Goal: Information Seeking & Learning: Learn about a topic

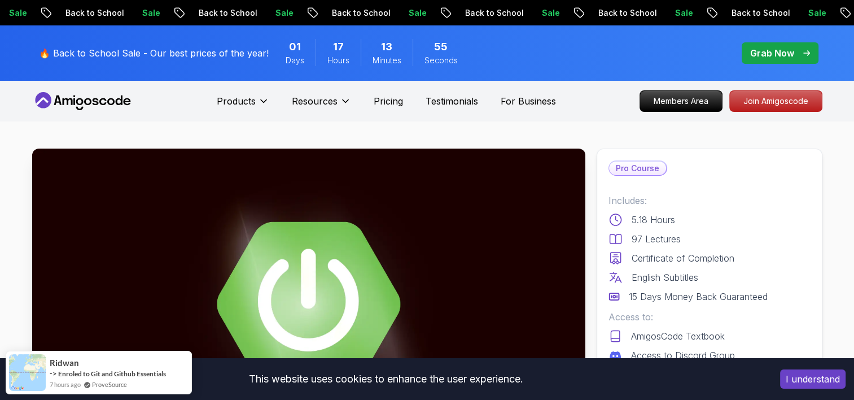
click at [103, 99] on icon at bounding box center [102, 101] width 7 height 7
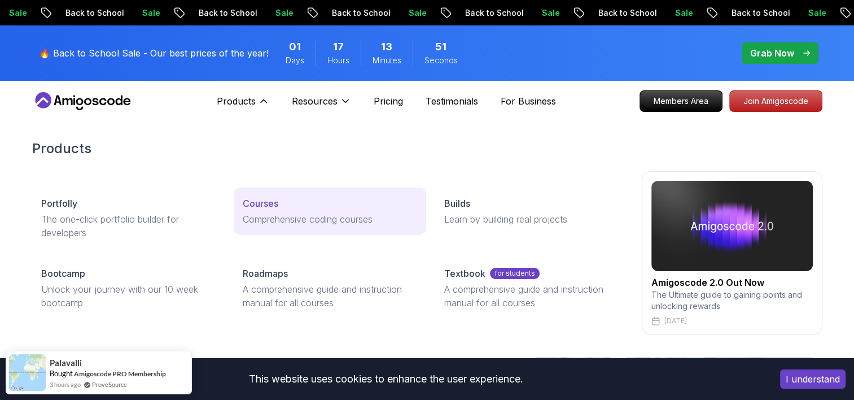
click at [288, 196] on div "Courses" at bounding box center [330, 203] width 174 height 14
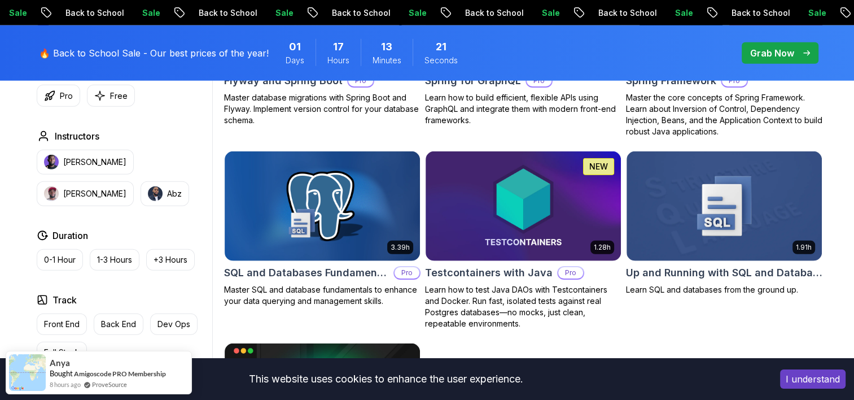
scroll to position [2878, 0]
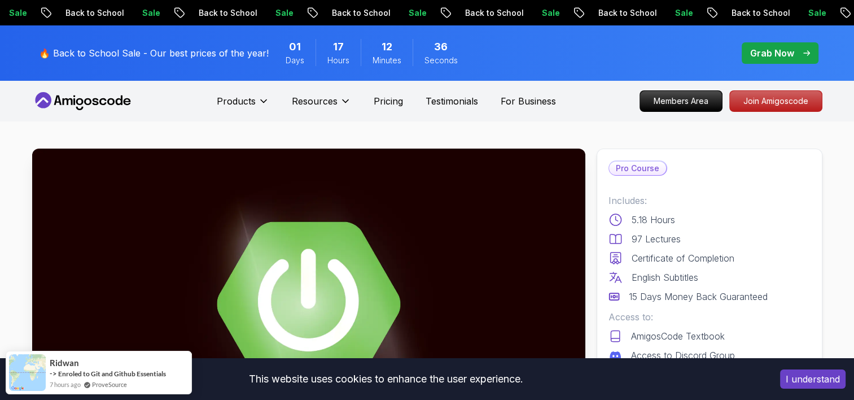
drag, startPoint x: 817, startPoint y: 381, endPoint x: 623, endPoint y: 324, distance: 201.8
click at [817, 381] on button "I understand" at bounding box center [812, 378] width 65 height 19
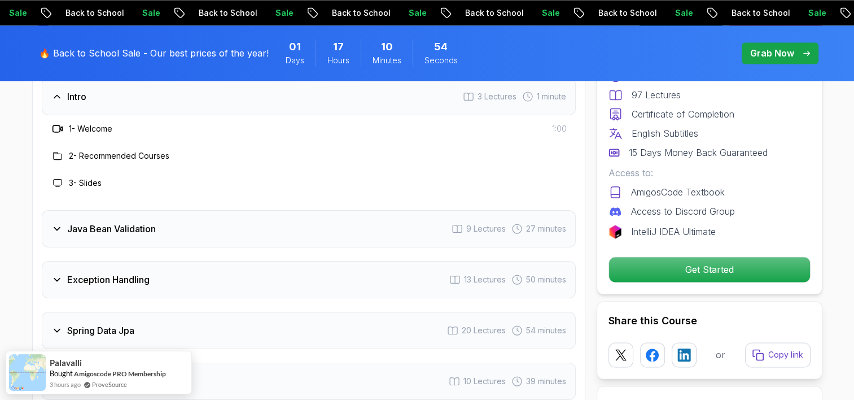
scroll to position [1596, 0]
drag, startPoint x: 242, startPoint y: 200, endPoint x: 266, endPoint y: 191, distance: 26.6
click at [241, 209] on div "Java Bean Validation 9 Lectures 27 minutes" at bounding box center [309, 227] width 534 height 37
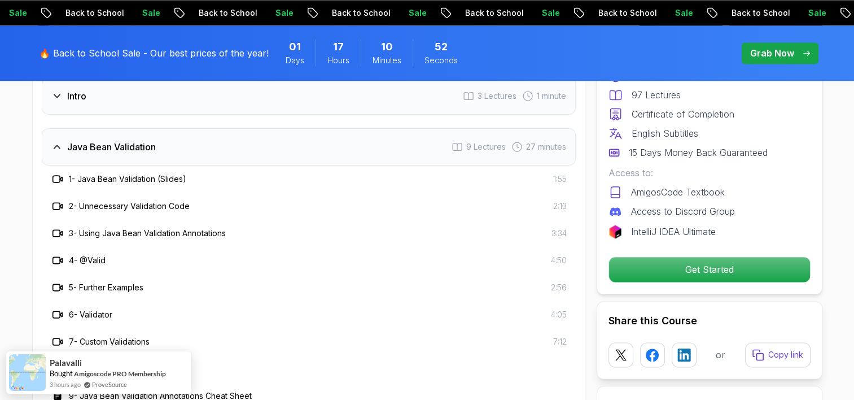
click at [279, 128] on div "Java Bean Validation 9 Lectures 27 minutes" at bounding box center [309, 146] width 534 height 37
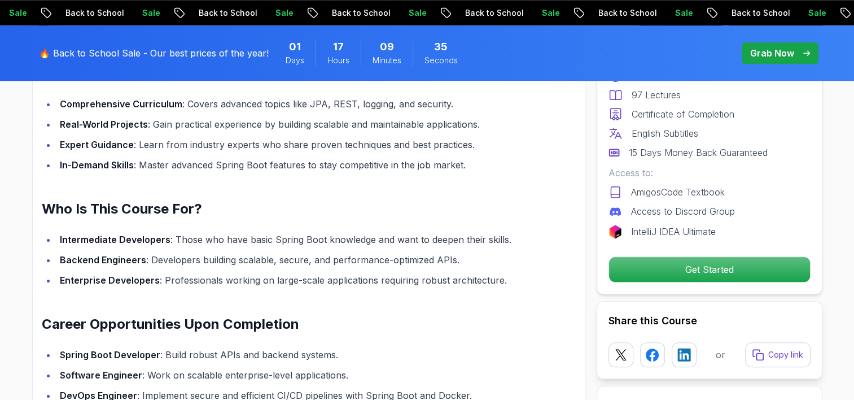
scroll to position [1042, 0]
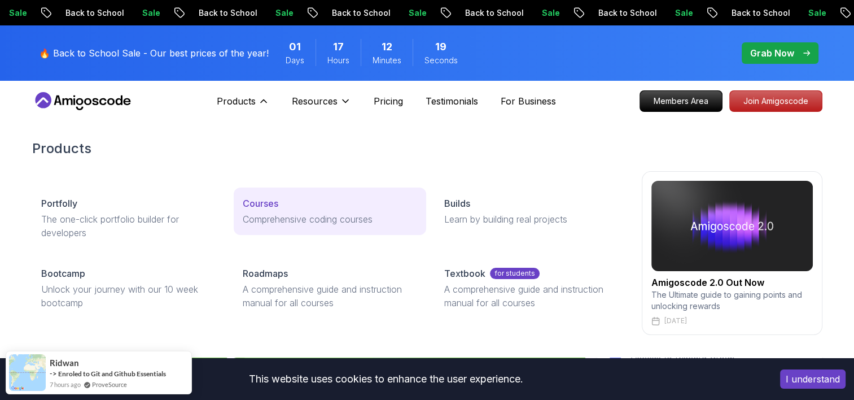
click at [261, 207] on p "Courses" at bounding box center [261, 203] width 36 height 14
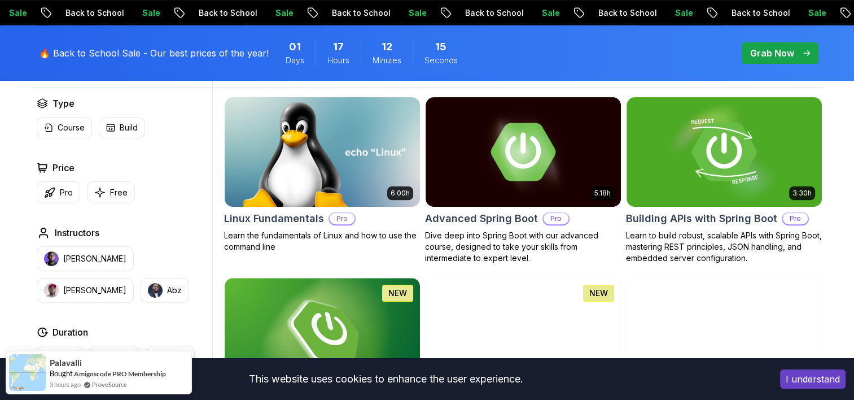
scroll to position [282, 0]
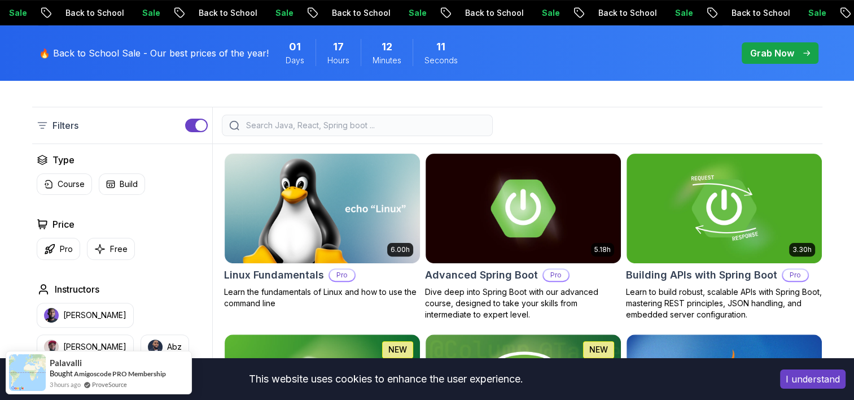
click at [277, 130] on input "search" at bounding box center [365, 125] width 242 height 11
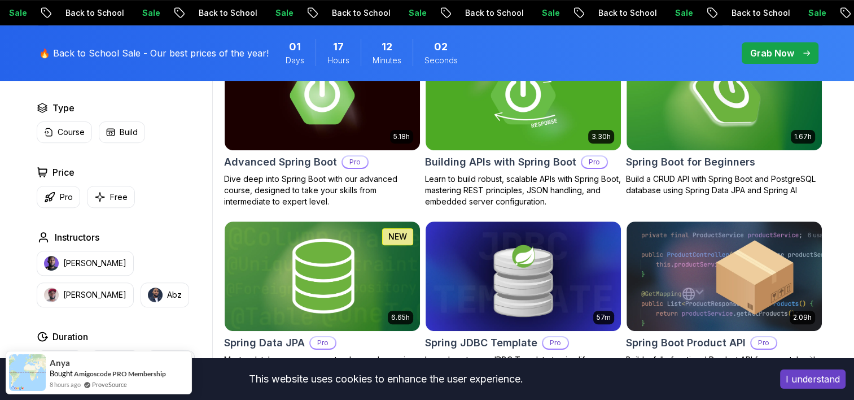
scroll to position [339, 0]
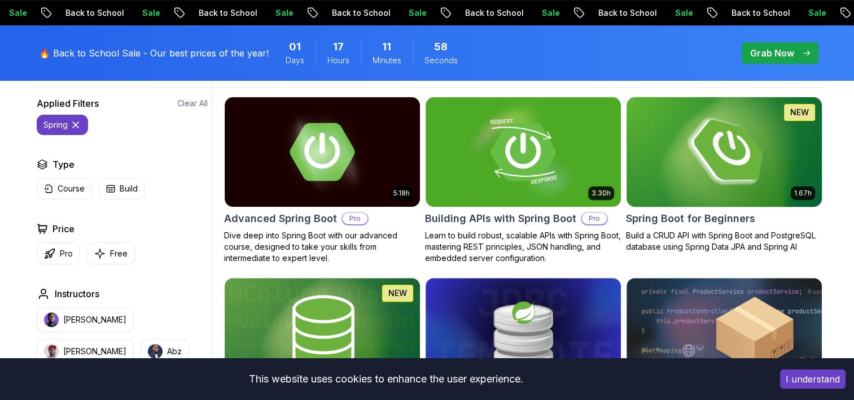
type input "spring"
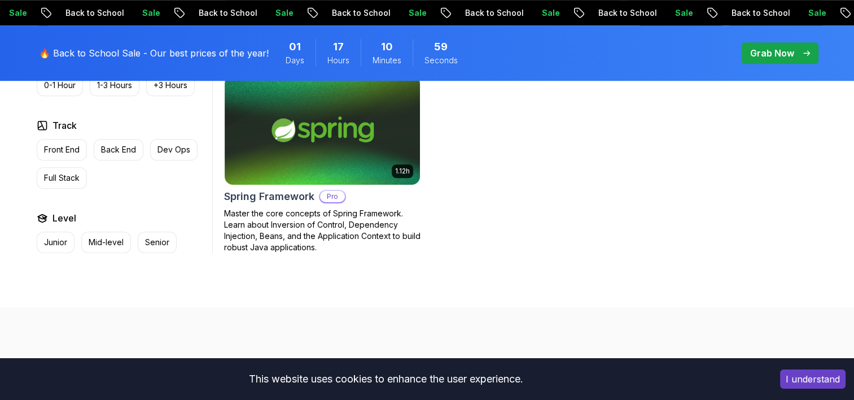
scroll to position [889, 0]
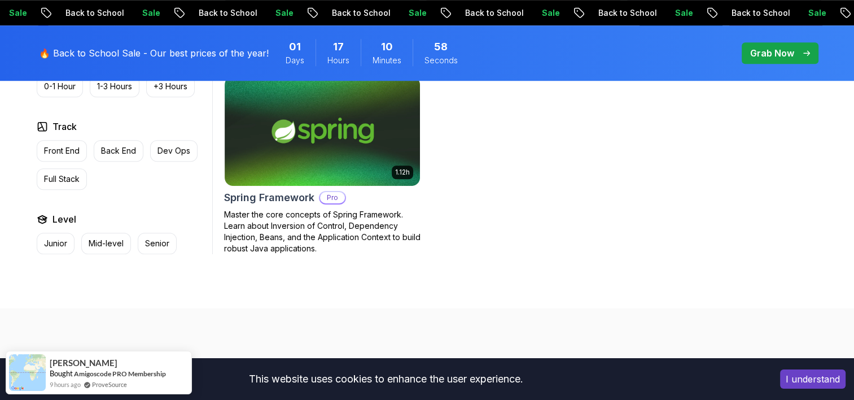
click at [805, 380] on button "I understand" at bounding box center [812, 378] width 65 height 19
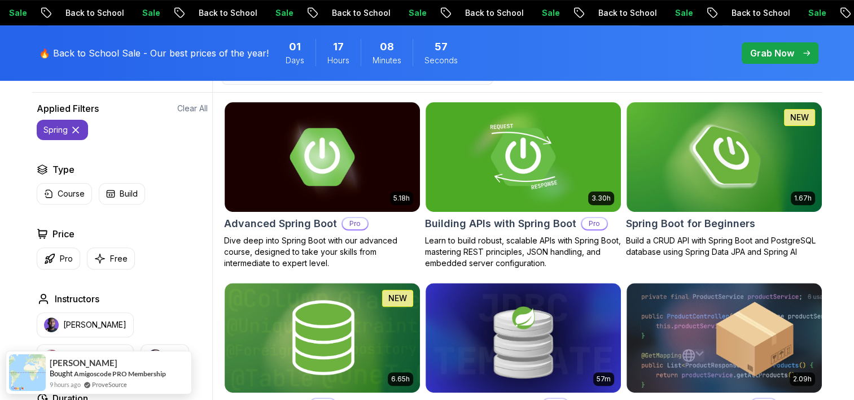
scroll to position [332, 0]
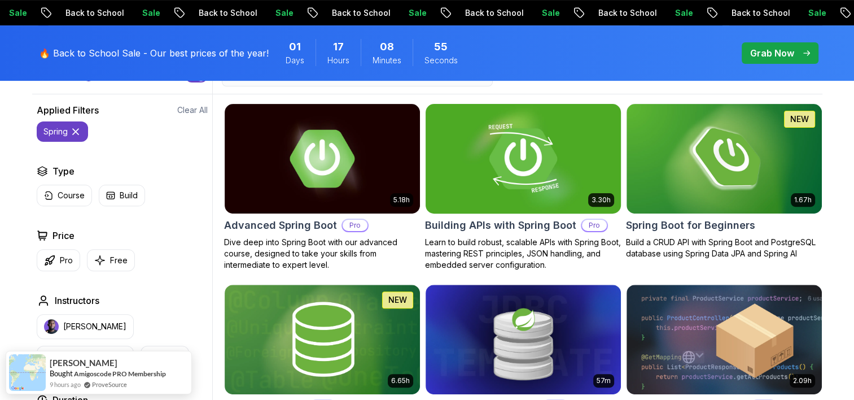
click at [518, 226] on h2 "Building APIs with Spring Boot" at bounding box center [500, 225] width 151 height 16
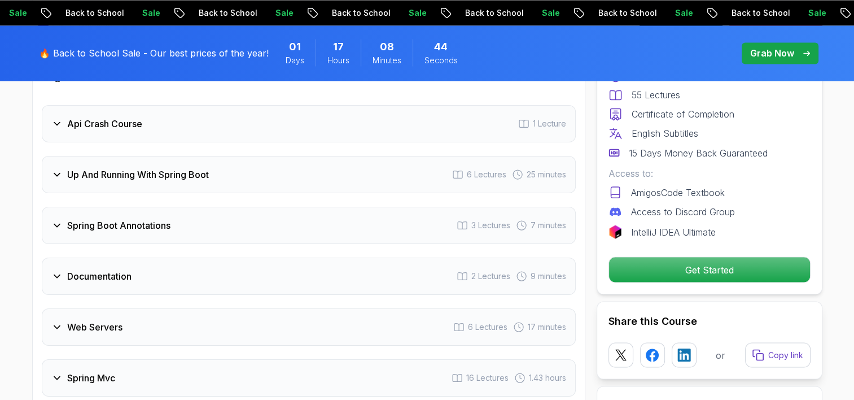
scroll to position [2015, 0]
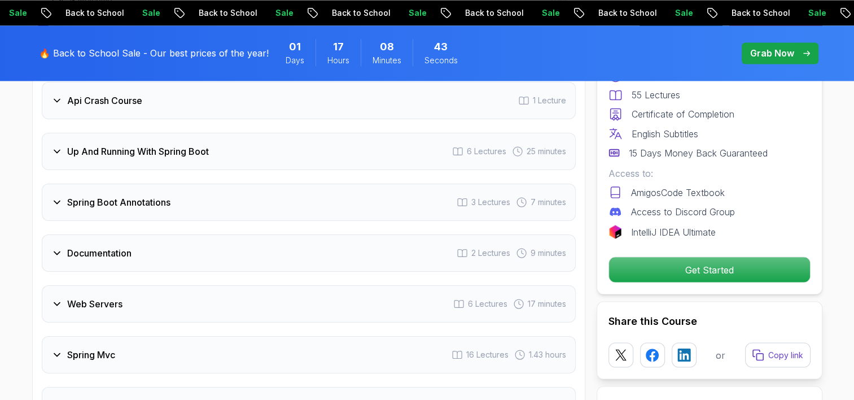
click at [387, 183] on div "Spring Boot Annotations 3 Lectures 7 minutes" at bounding box center [309, 201] width 534 height 37
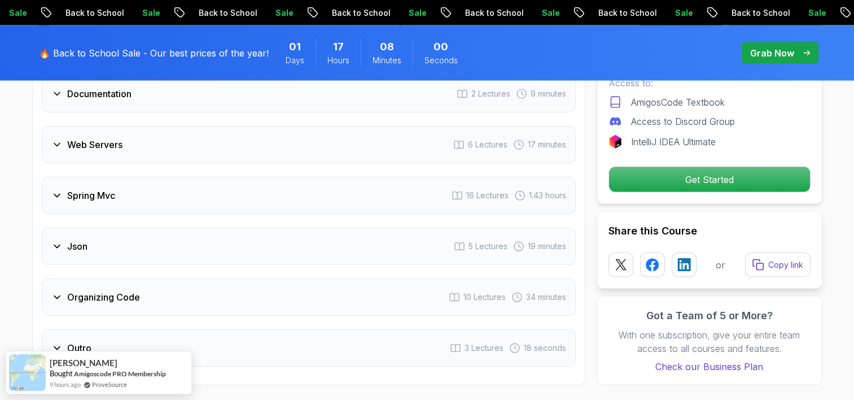
scroll to position [2174, 0]
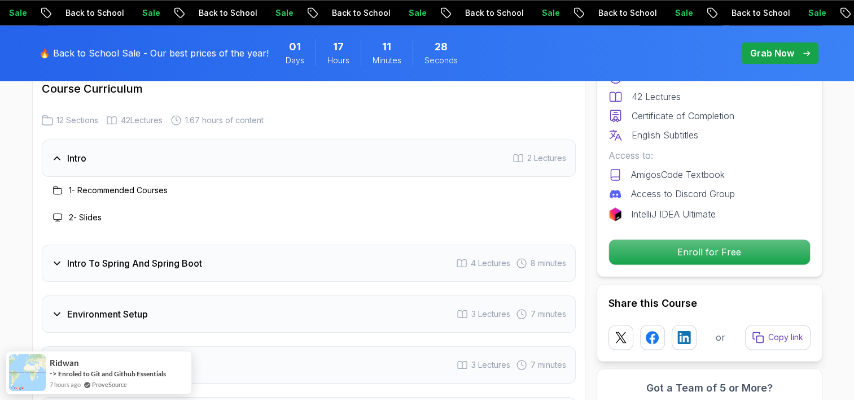
scroll to position [1467, 0]
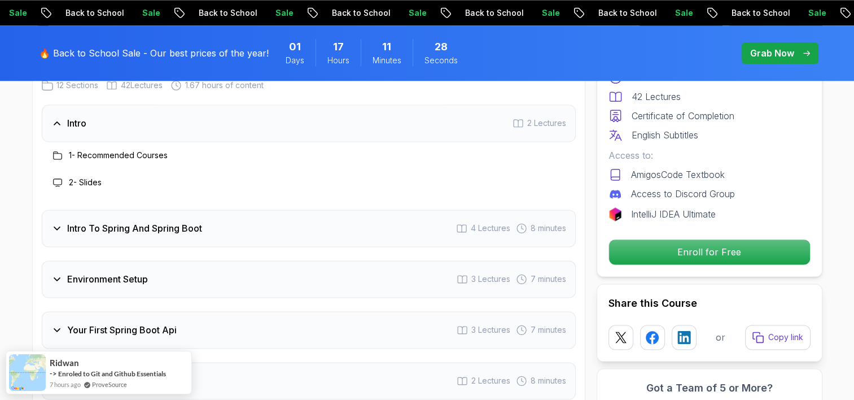
click at [449, 119] on div "Intro 2 Lectures" at bounding box center [309, 122] width 534 height 37
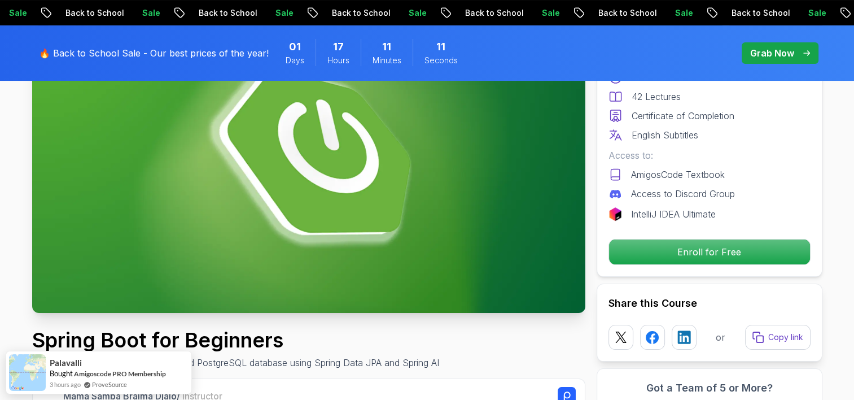
scroll to position [146, 0]
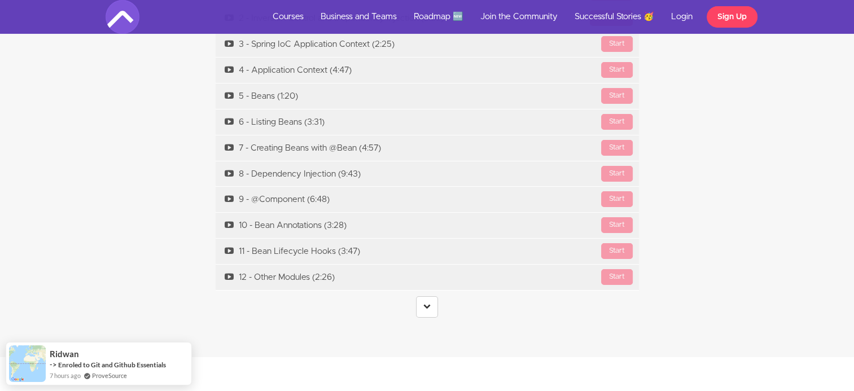
scroll to position [3894, 0]
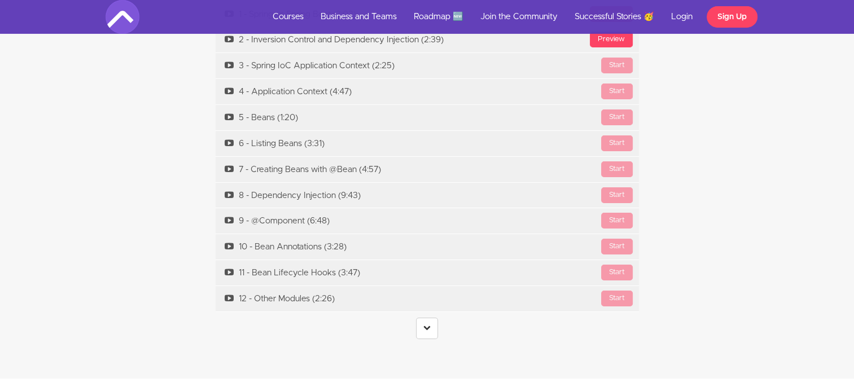
click at [429, 318] on link at bounding box center [427, 328] width 22 height 21
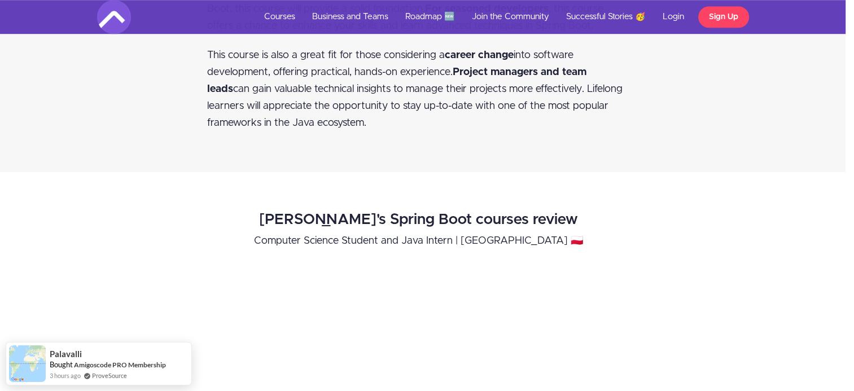
scroll to position [0, 8]
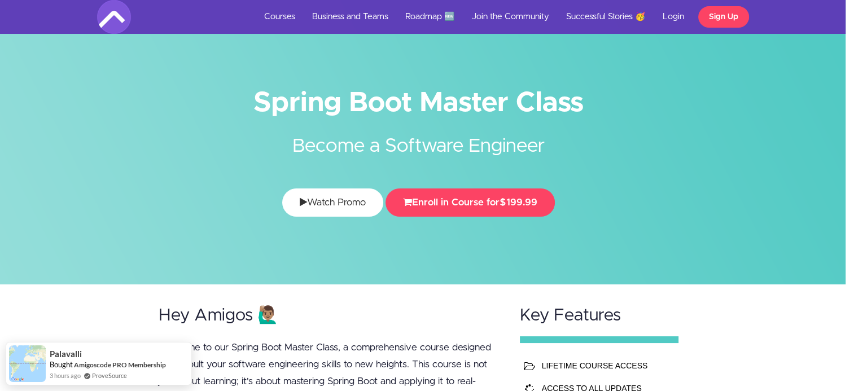
click at [334, 194] on link "Watch Promo" at bounding box center [332, 202] width 101 height 28
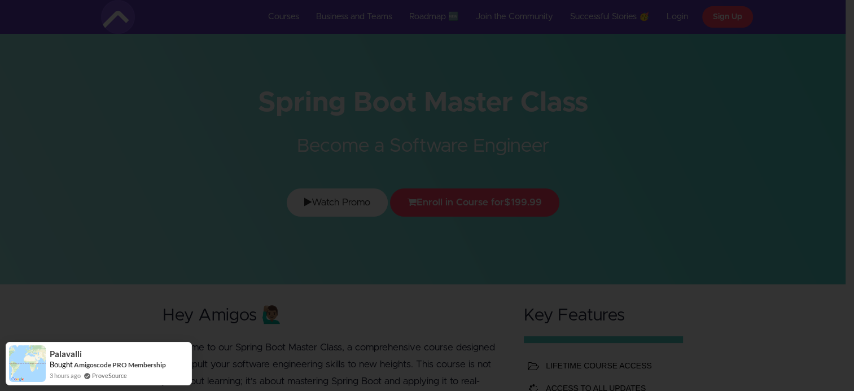
scroll to position [0, 0]
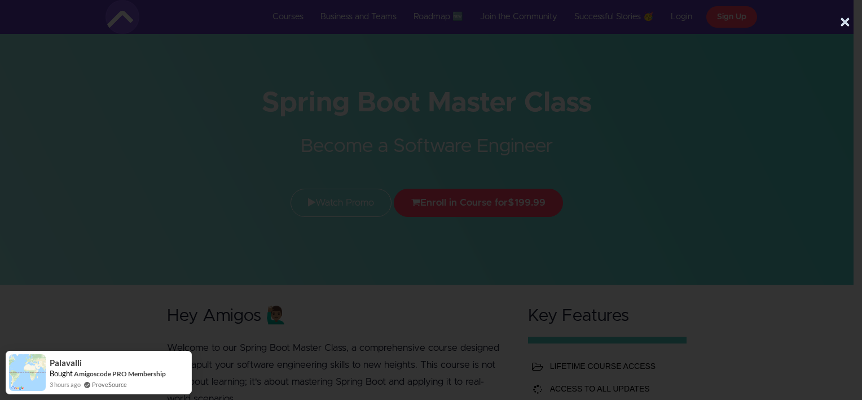
click at [844, 20] on button "×" at bounding box center [845, 22] width 11 height 23
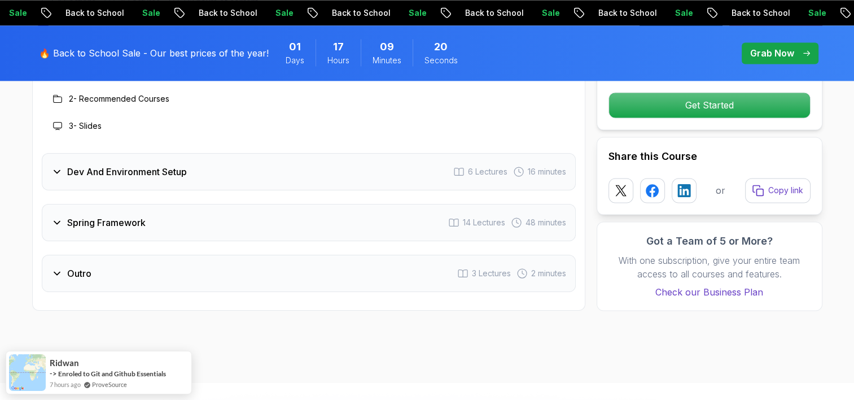
scroll to position [1618, 0]
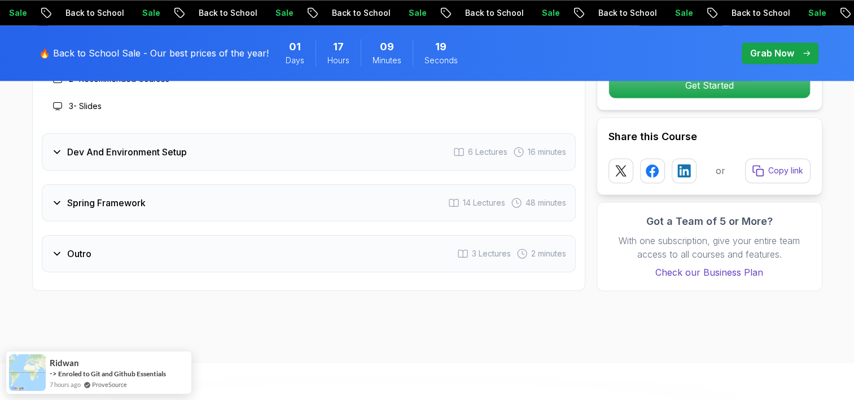
click at [306, 184] on div "Spring Framework 14 Lectures 48 minutes" at bounding box center [309, 202] width 534 height 37
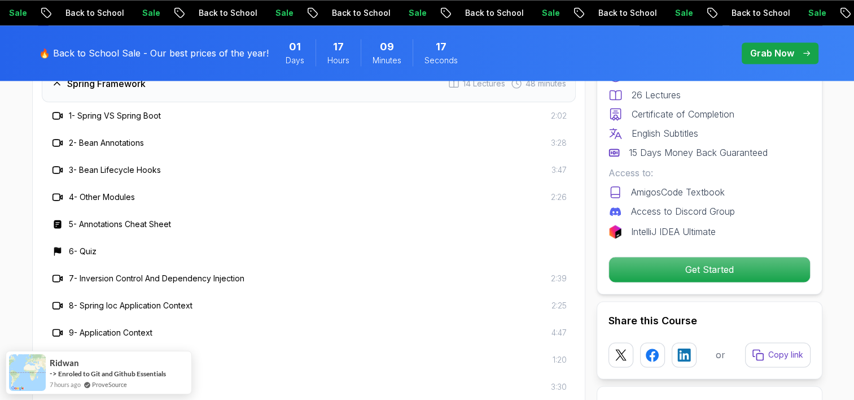
scroll to position [1656, 0]
